Goal: Communication & Community: Ask a question

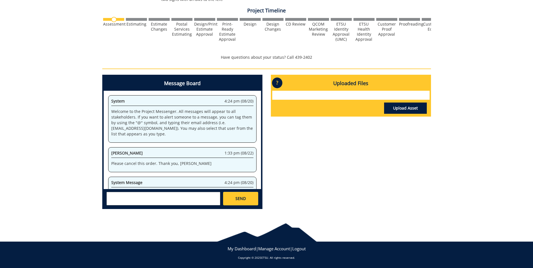
scroll to position [13506, 0]
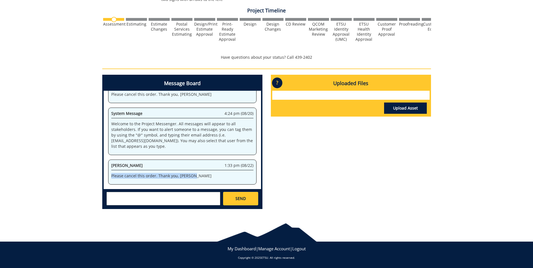
drag, startPoint x: 197, startPoint y: 173, endPoint x: 109, endPoint y: 178, distance: 87.7
click at [109, 178] on div "[PERSON_NAME] 1:33 pm (08/22) Please cancel this order. Thank you, [PERSON_NAME]" at bounding box center [182, 172] width 148 height 25
drag, startPoint x: 109, startPoint y: 178, endPoint x: 114, endPoint y: 176, distance: 5.3
copy p "Please cancel this order. Thank you, [PERSON_NAME]"
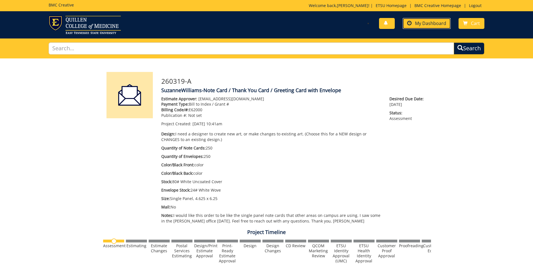
click at [422, 22] on span "My Dashboard" at bounding box center [430, 23] width 31 height 6
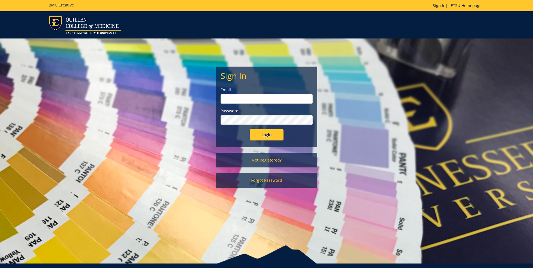
type input "[EMAIL_ADDRESS][DOMAIN_NAME]"
click at [273, 136] on input "Login" at bounding box center [267, 134] width 34 height 11
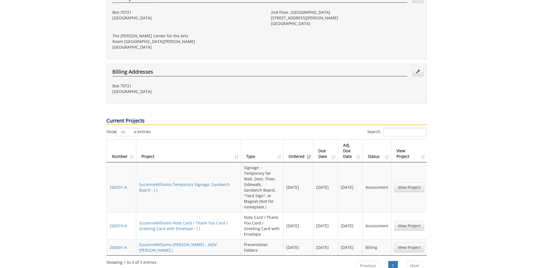
scroll to position [197, 0]
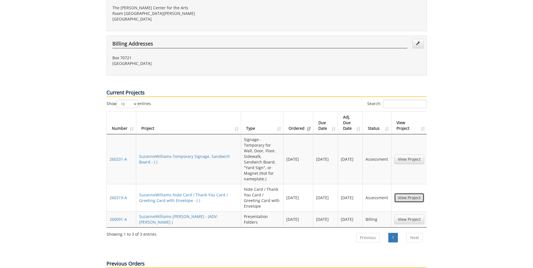
click at [408, 193] on link "View Project" at bounding box center [409, 198] width 30 height 10
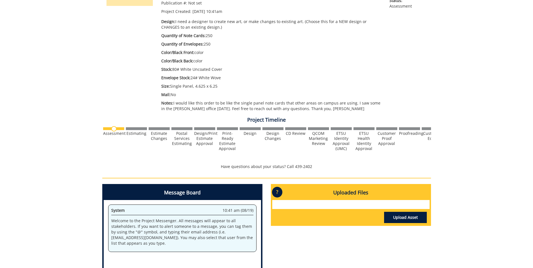
scroll to position [197, 0]
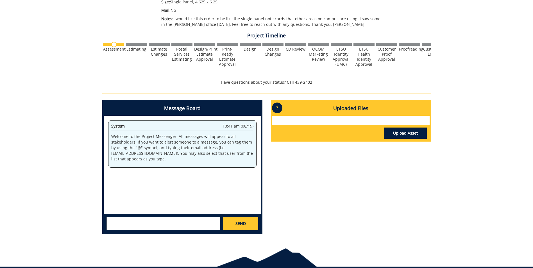
paste textarea "Please cancel this order. Thank you, [PERSON_NAME]"
type textarea "Please cancel this order. Thank you, [PERSON_NAME]"
click at [240, 220] on link "SEND" at bounding box center [240, 223] width 35 height 13
